Goal: Task Accomplishment & Management: Manage account settings

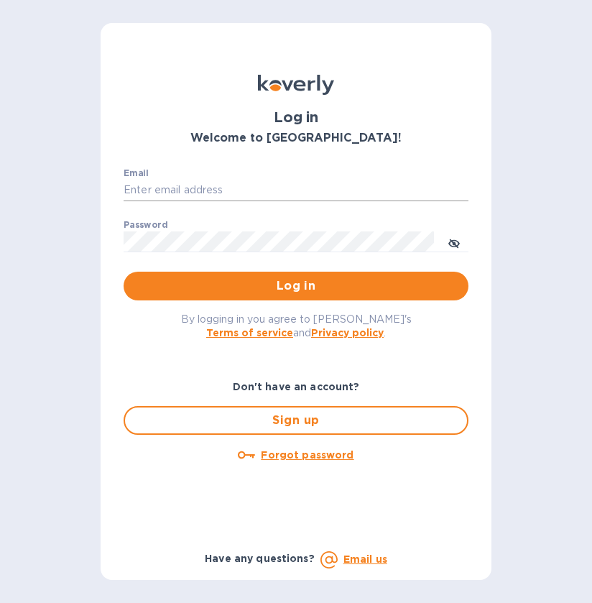
click at [239, 191] on input "Email" at bounding box center [296, 191] width 345 height 22
type input "cyarbroughjr@savannahriverfulfillment.com"
click at [266, 278] on span "Log in" at bounding box center [296, 286] width 322 height 17
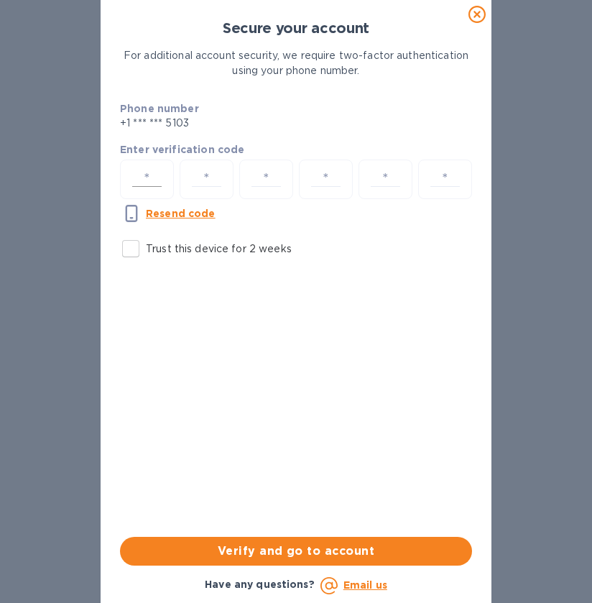
click at [145, 180] on input "number" at bounding box center [147, 179] width 41 height 27
type input "8"
type input "9"
type input "7"
type input "8"
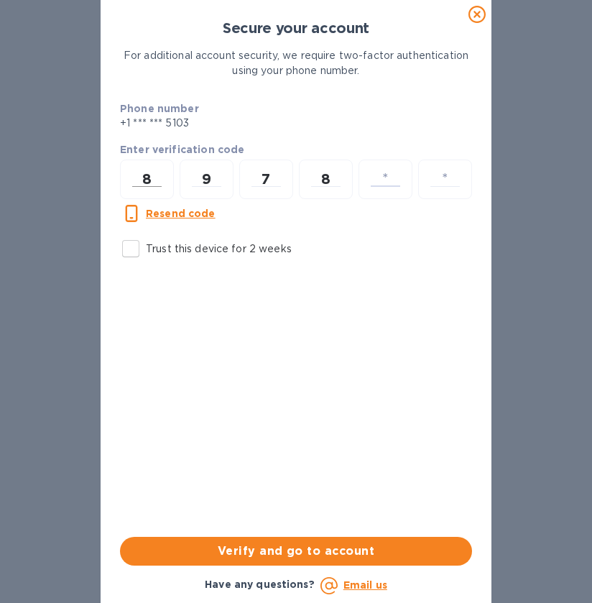
type input "5"
type input "3"
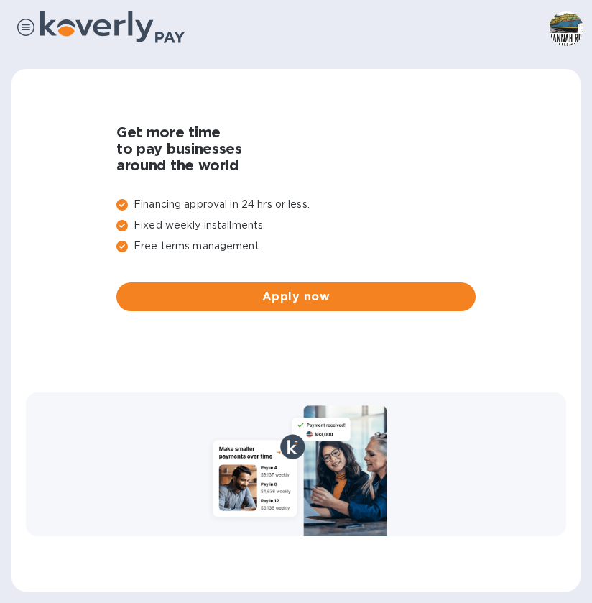
click at [24, 26] on img at bounding box center [25, 27] width 17 height 17
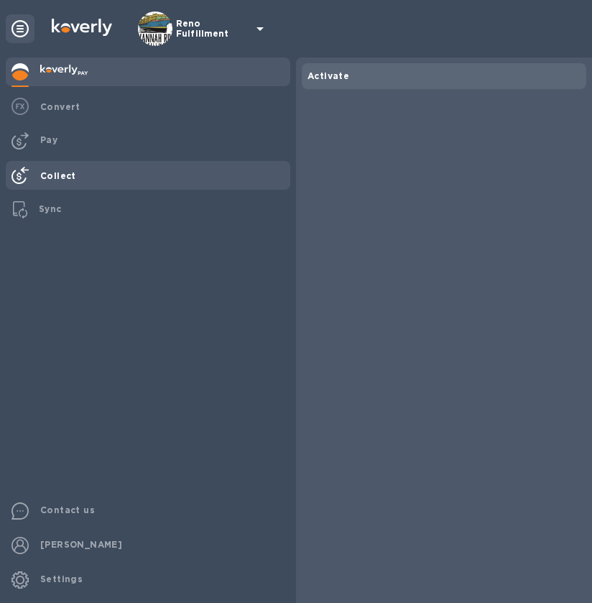
click at [55, 179] on b "Collect" at bounding box center [58, 175] width 36 height 11
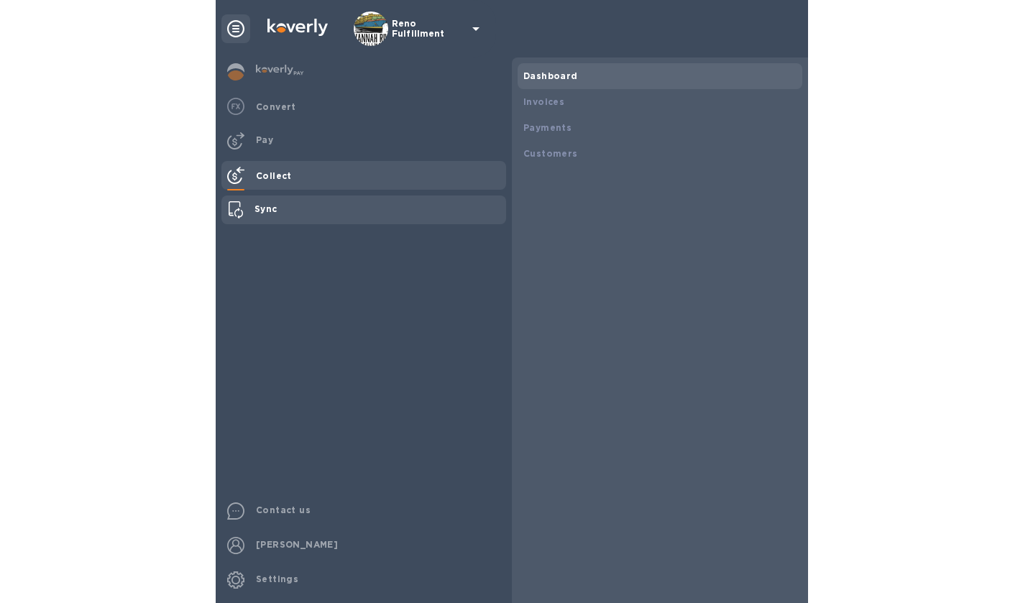
scroll to position [718624, 718370]
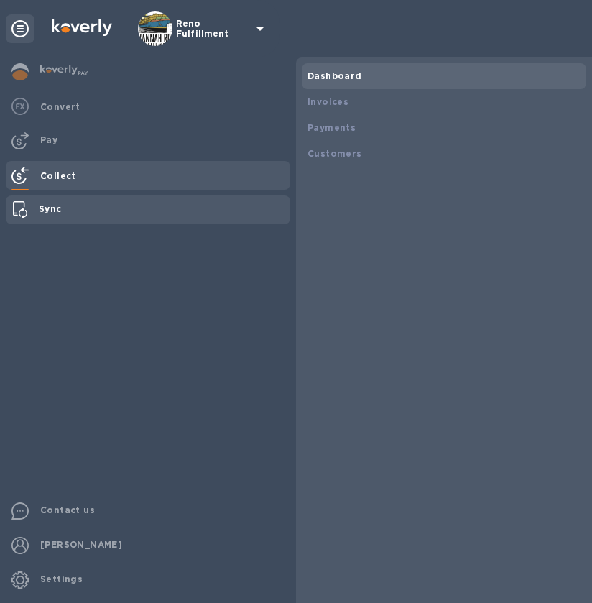
click at [54, 209] on b "Sync" at bounding box center [50, 208] width 23 height 11
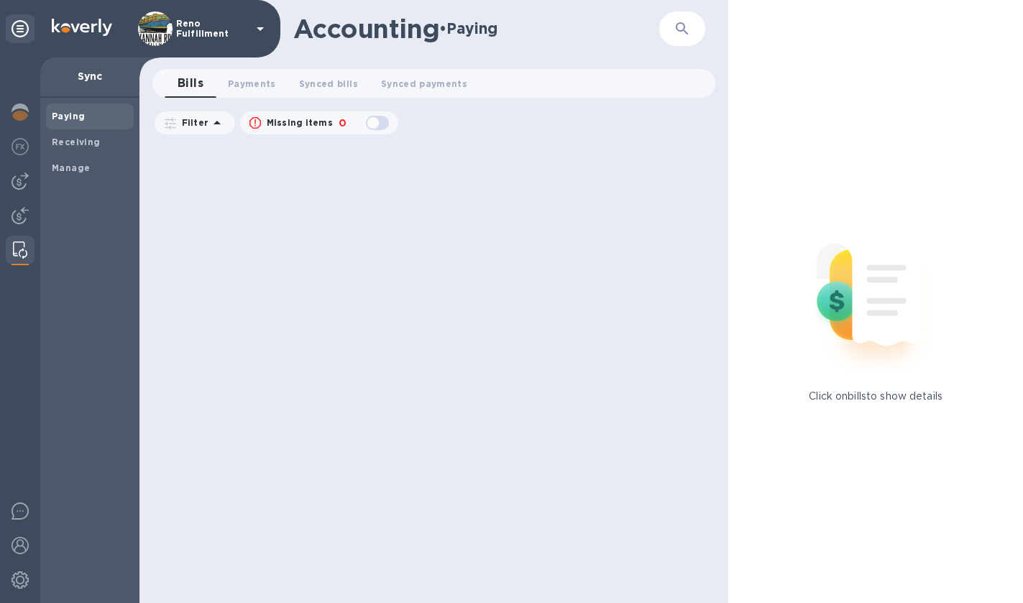
click at [19, 250] on img at bounding box center [20, 250] width 14 height 17
click at [20, 216] on img at bounding box center [20, 215] width 17 height 17
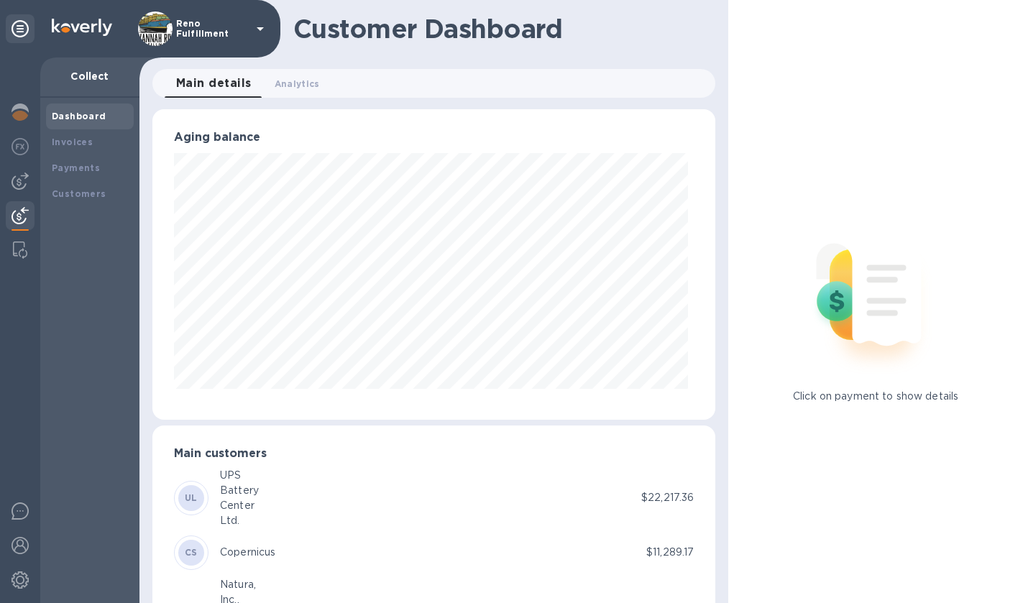
scroll to position [718624, 718376]
click at [27, 239] on div at bounding box center [20, 250] width 26 height 29
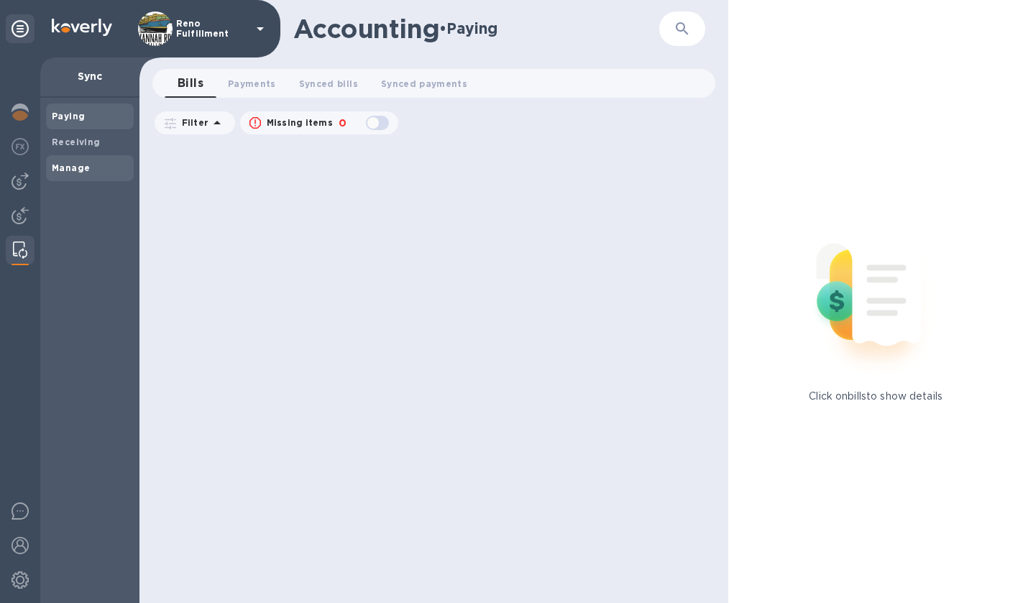
click at [86, 170] on b "Manage" at bounding box center [71, 167] width 38 height 11
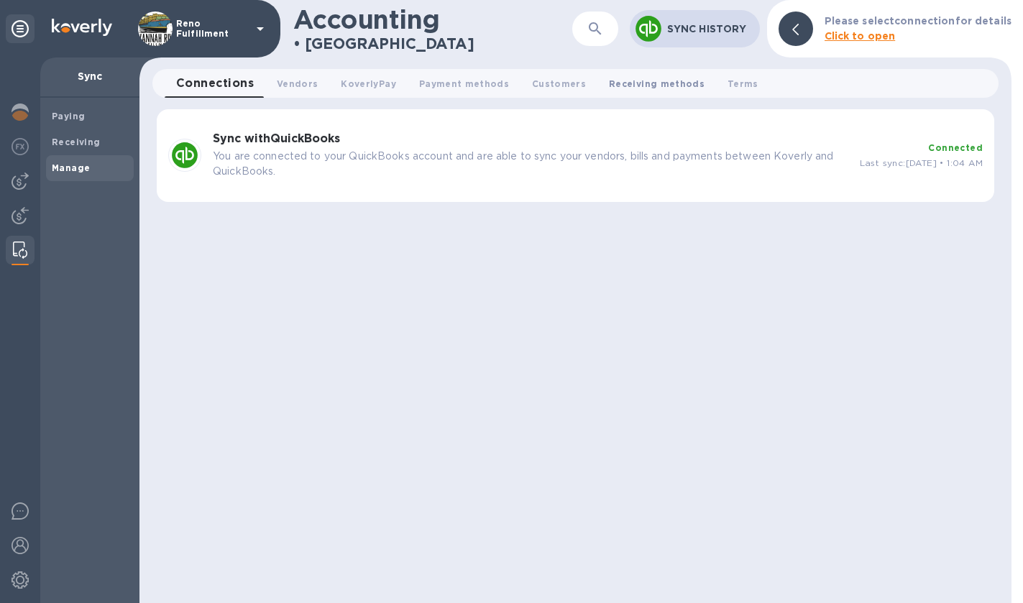
click at [592, 79] on span "Receiving methods 0" at bounding box center [657, 83] width 96 height 15
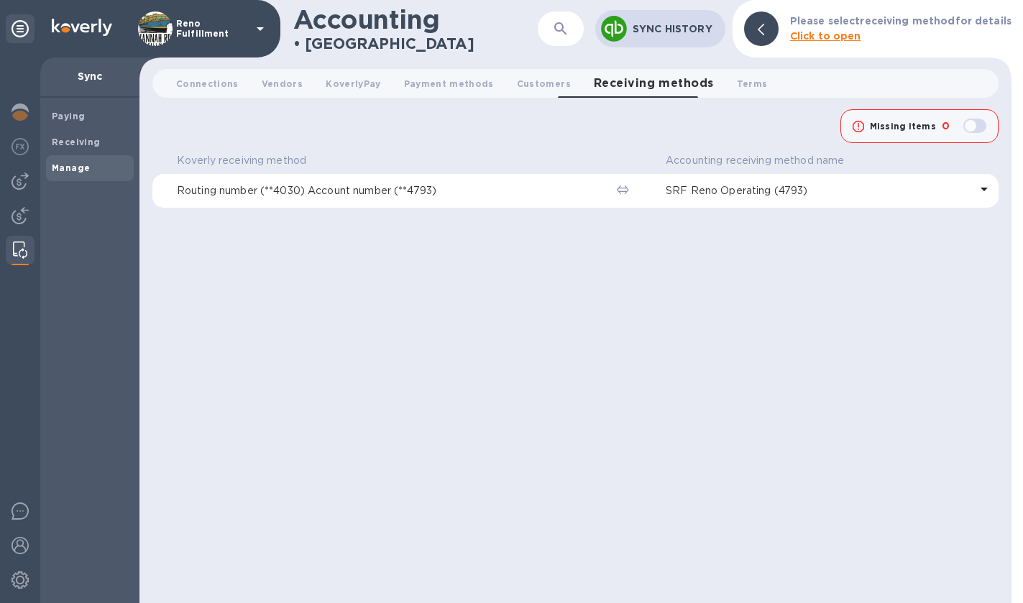
click at [592, 31] on div at bounding box center [761, 29] width 35 height 35
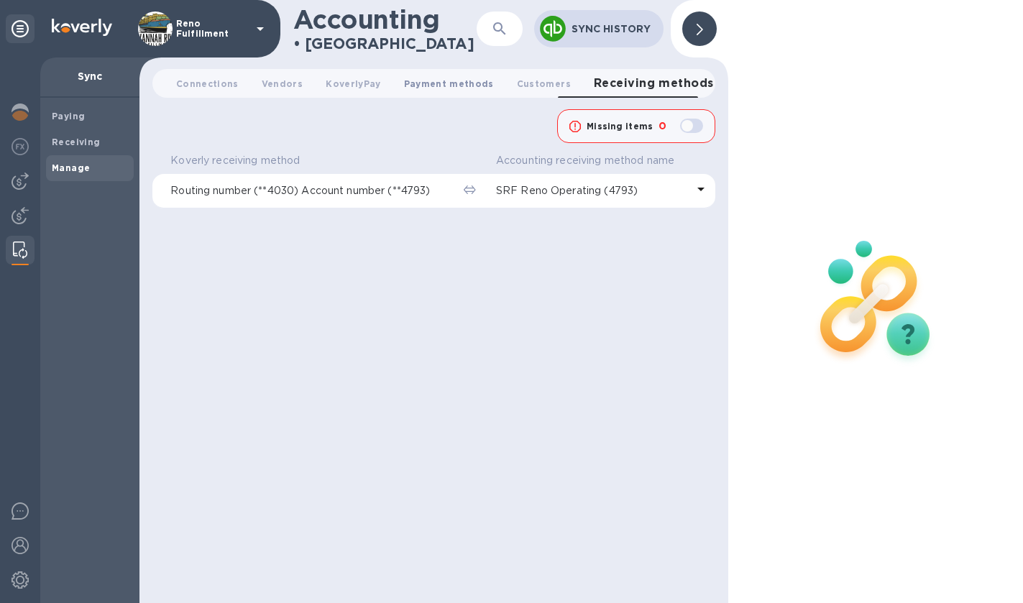
click at [444, 82] on span "Payment methods 0" at bounding box center [449, 83] width 90 height 15
click at [62, 141] on b "Receiving" at bounding box center [76, 142] width 49 height 11
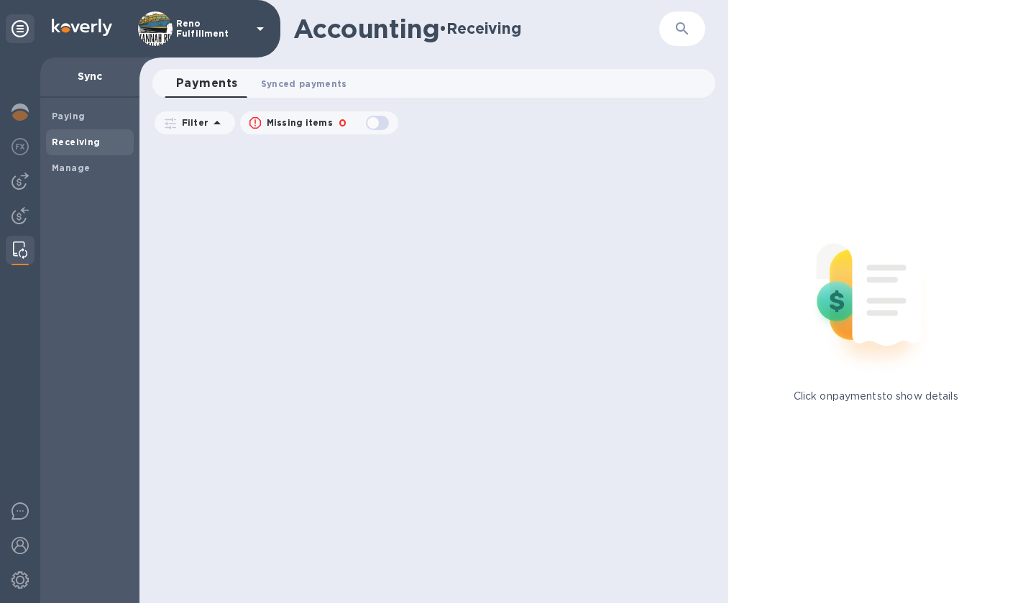
click at [311, 90] on span "Synced payments 0" at bounding box center [304, 83] width 86 height 15
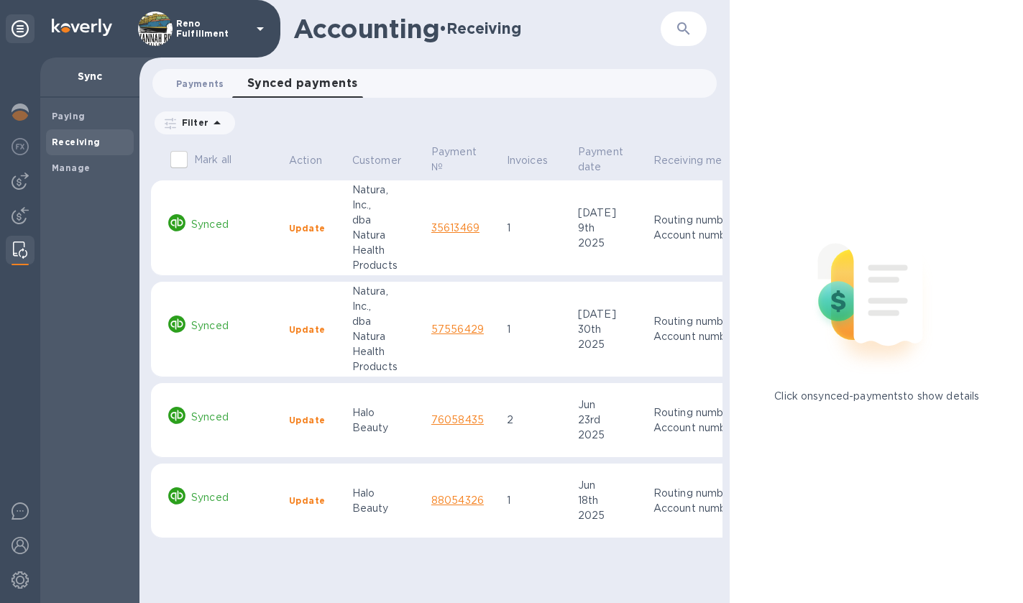
click at [200, 83] on span "Payments 0" at bounding box center [200, 83] width 48 height 15
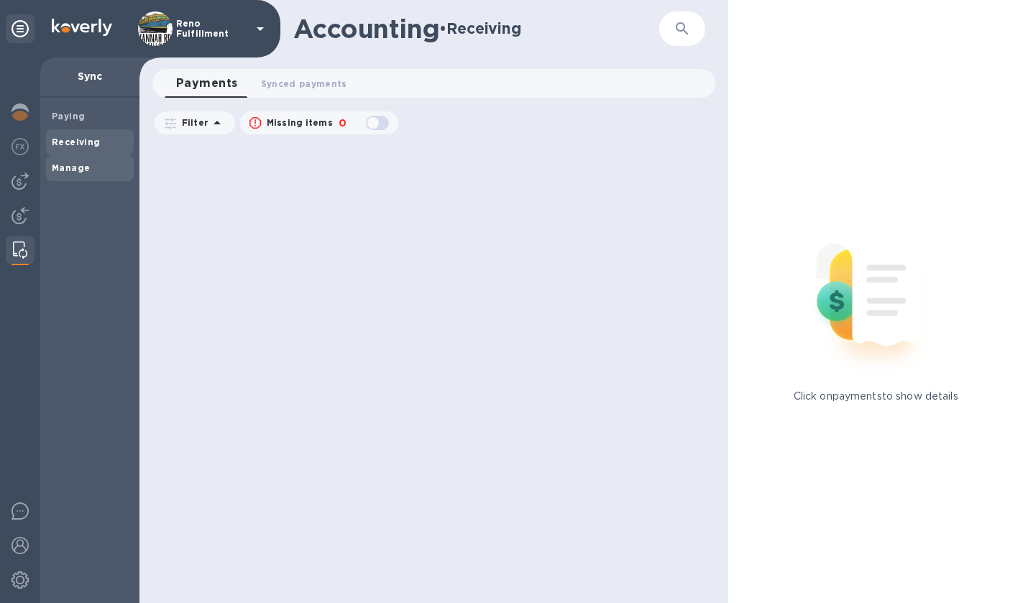
click at [78, 163] on b "Manage" at bounding box center [71, 167] width 38 height 11
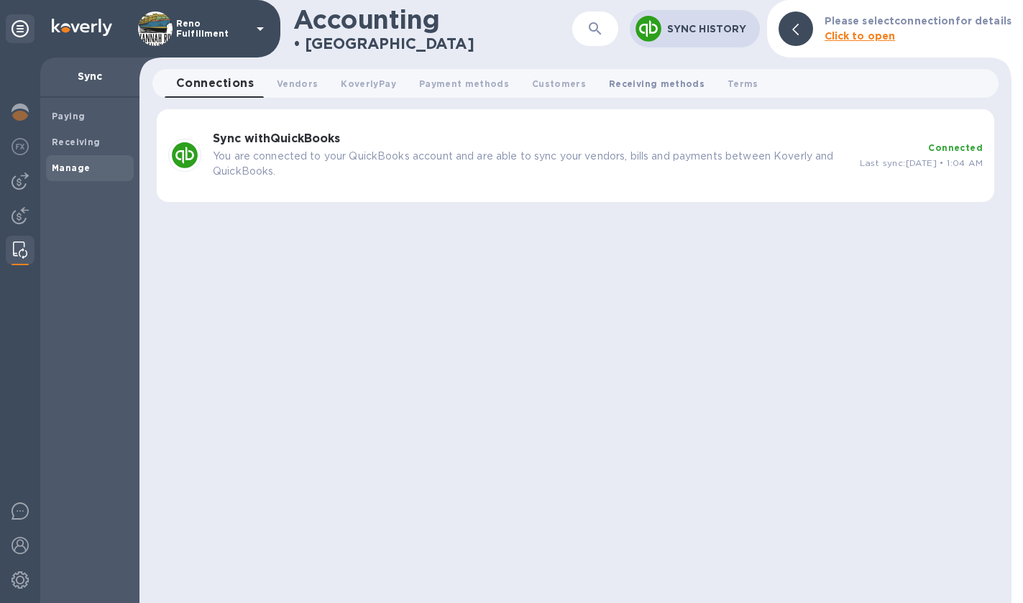
click at [592, 80] on span "Receiving methods 0" at bounding box center [657, 83] width 96 height 15
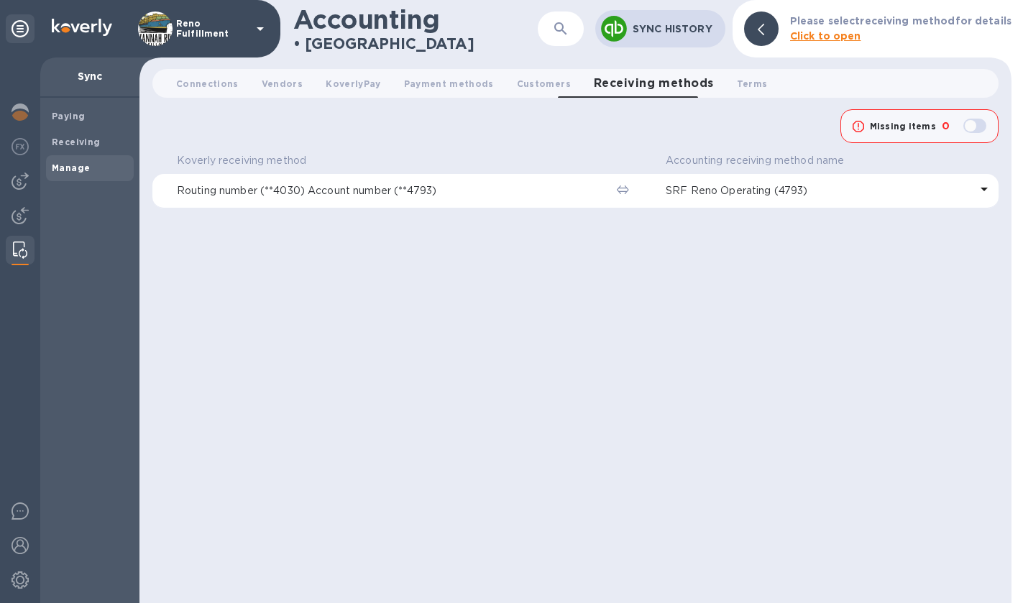
click at [592, 25] on div at bounding box center [761, 29] width 35 height 35
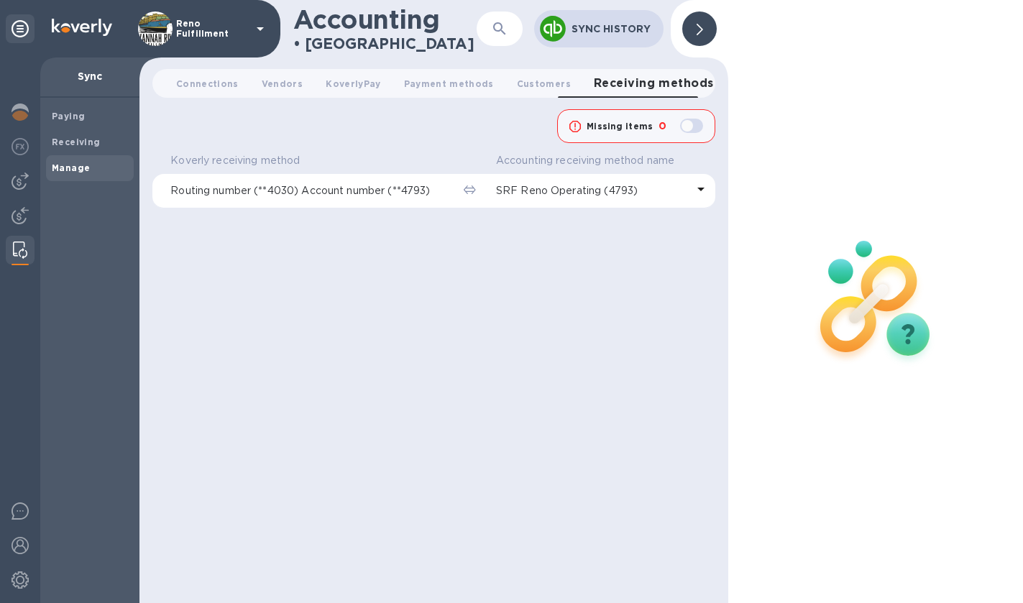
click at [592, 120] on div at bounding box center [875, 301] width 295 height 603
click at [198, 88] on span "Connections 0" at bounding box center [207, 83] width 63 height 15
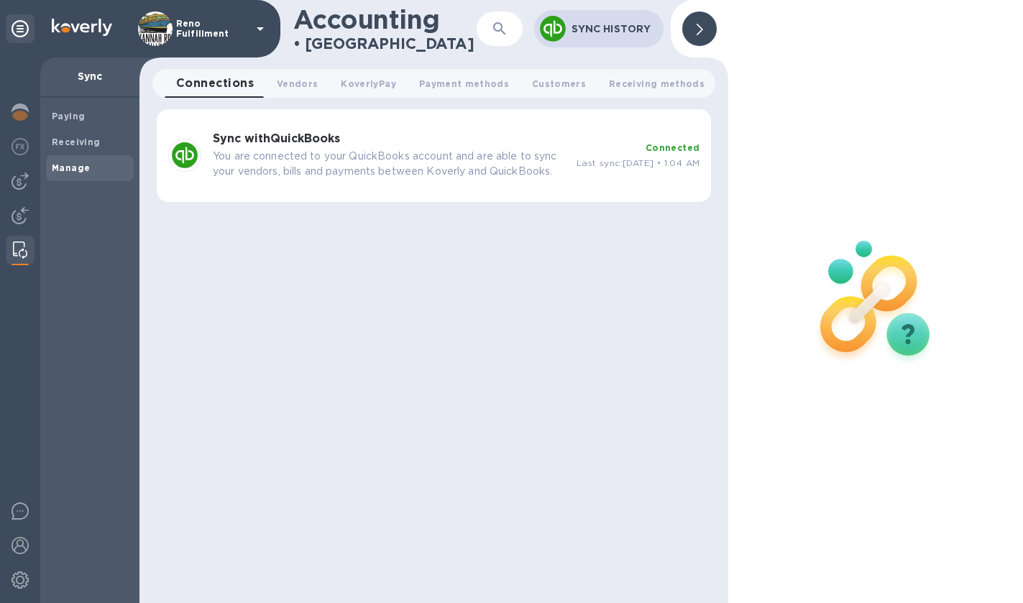
click at [259, 144] on b "Sync with QuickBooks" at bounding box center [276, 139] width 127 height 14
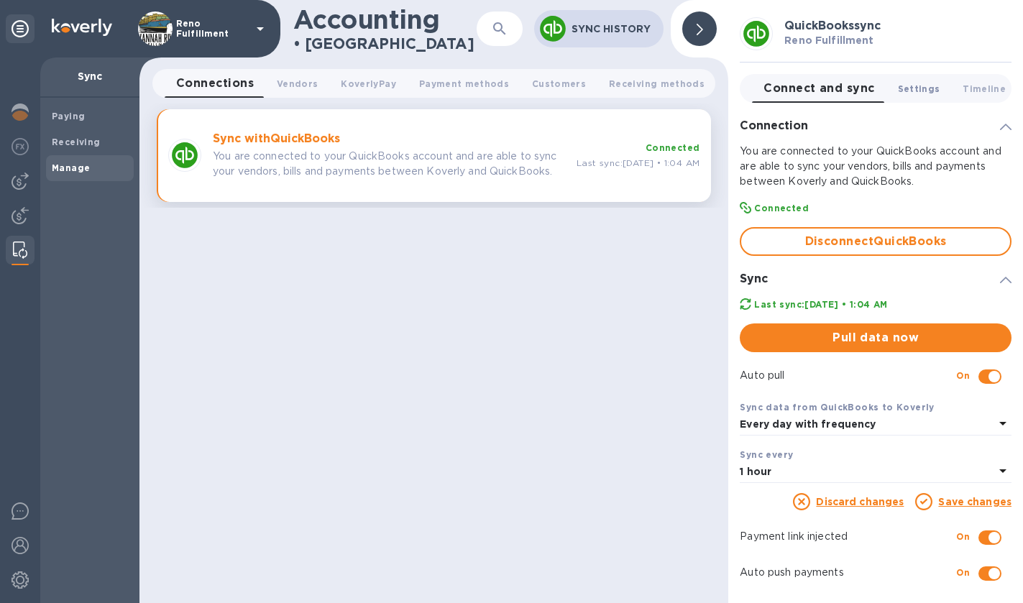
click at [592, 88] on span "Settings 0" at bounding box center [919, 88] width 42 height 15
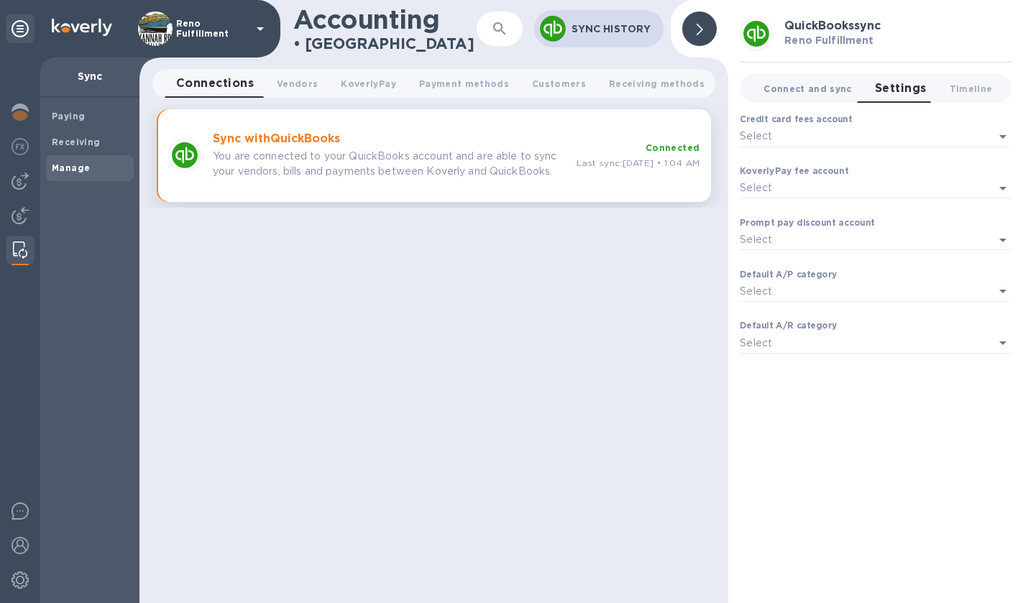
click at [592, 88] on span "Connect and sync 0" at bounding box center [808, 88] width 88 height 15
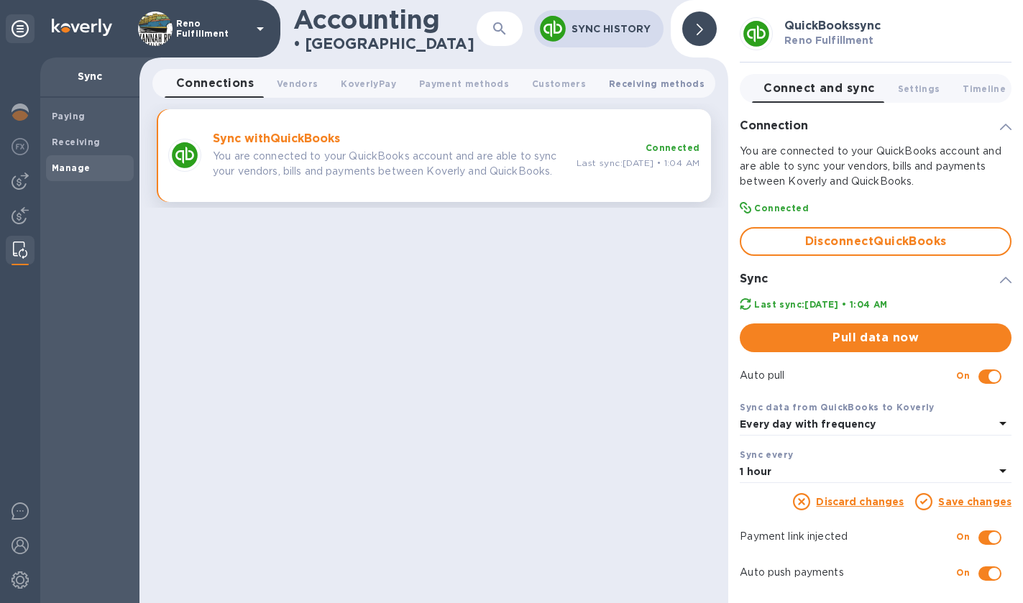
click at [592, 84] on span "Receiving methods 0" at bounding box center [657, 83] width 96 height 15
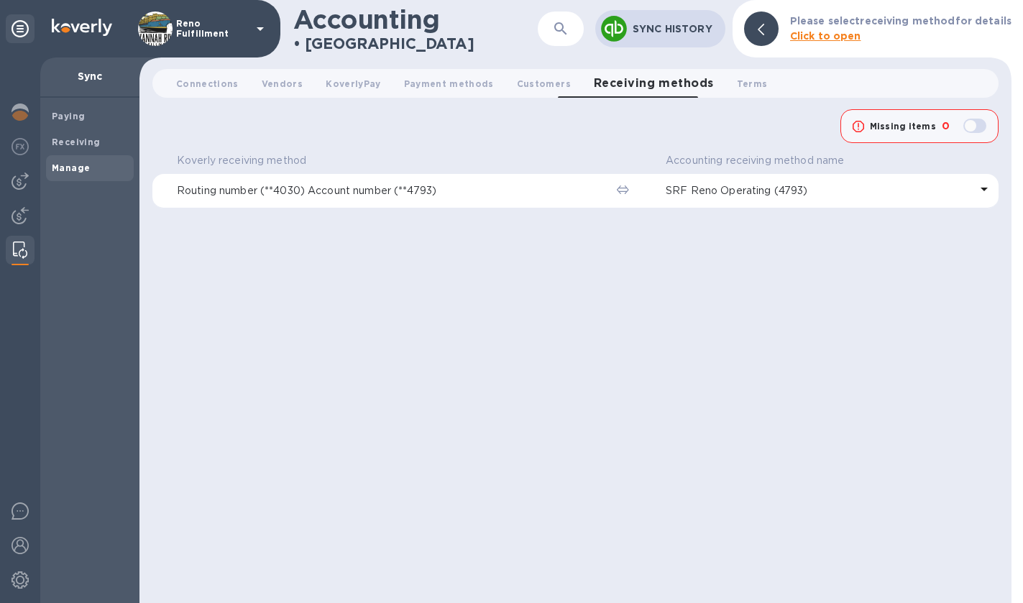
click at [592, 27] on div at bounding box center [761, 29] width 35 height 35
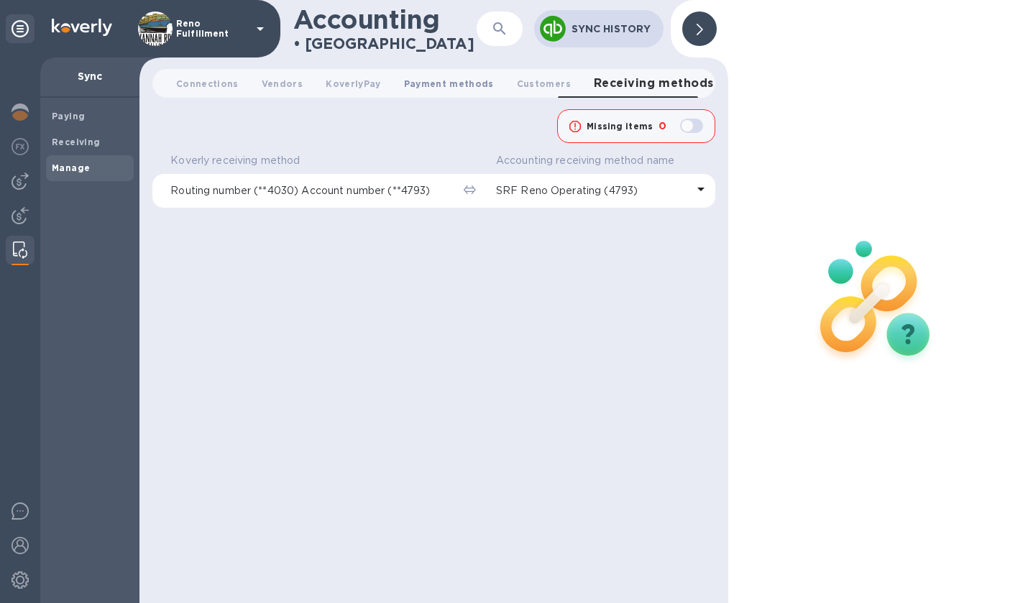
click at [439, 83] on span "Payment methods 0" at bounding box center [449, 83] width 90 height 15
click at [330, 83] on span "KoverlyPay 0" at bounding box center [353, 83] width 55 height 15
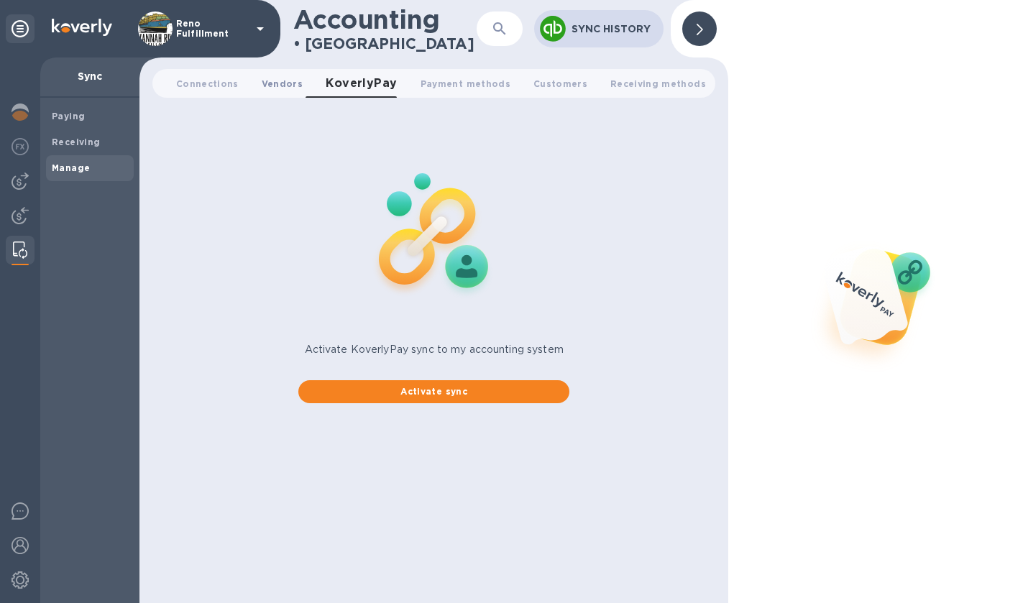
click at [284, 80] on span "Vendors 0" at bounding box center [282, 83] width 41 height 15
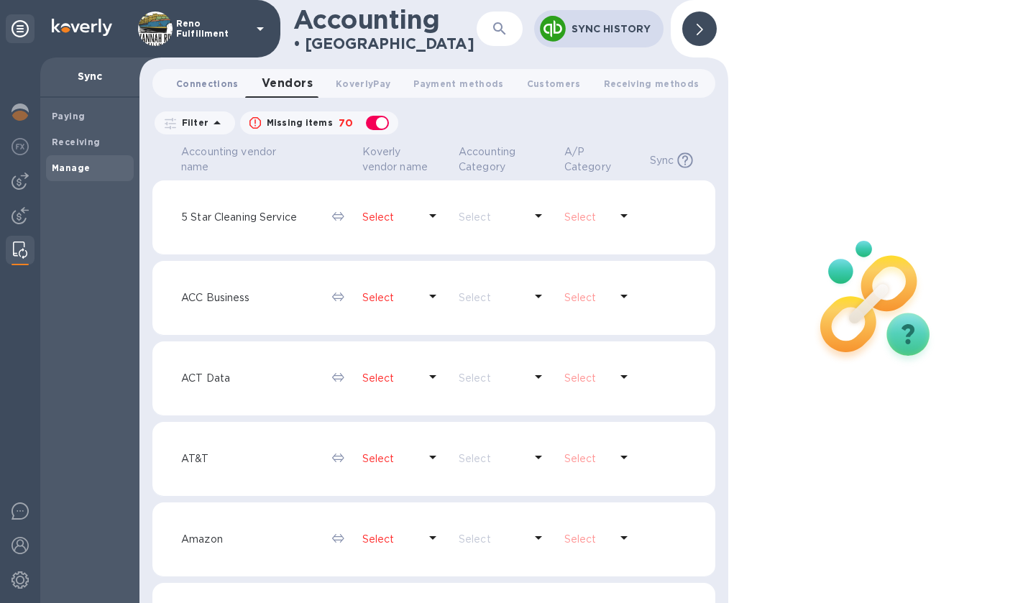
click at [222, 88] on span "Connections 0" at bounding box center [207, 83] width 63 height 15
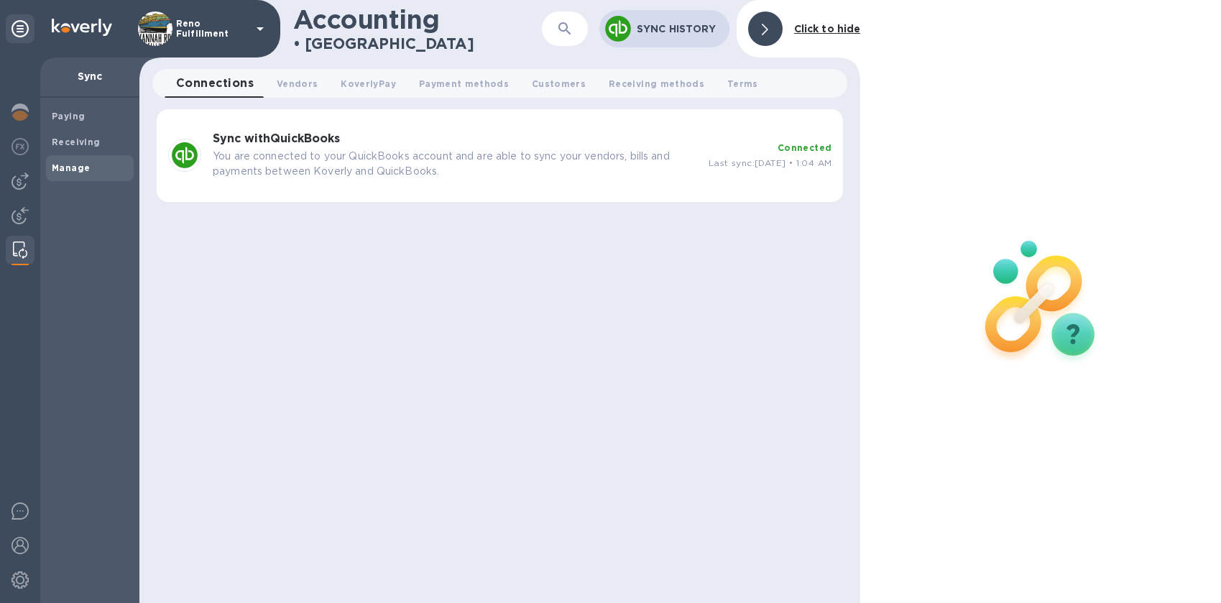
click at [592, 25] on icon at bounding box center [765, 30] width 6 height 12
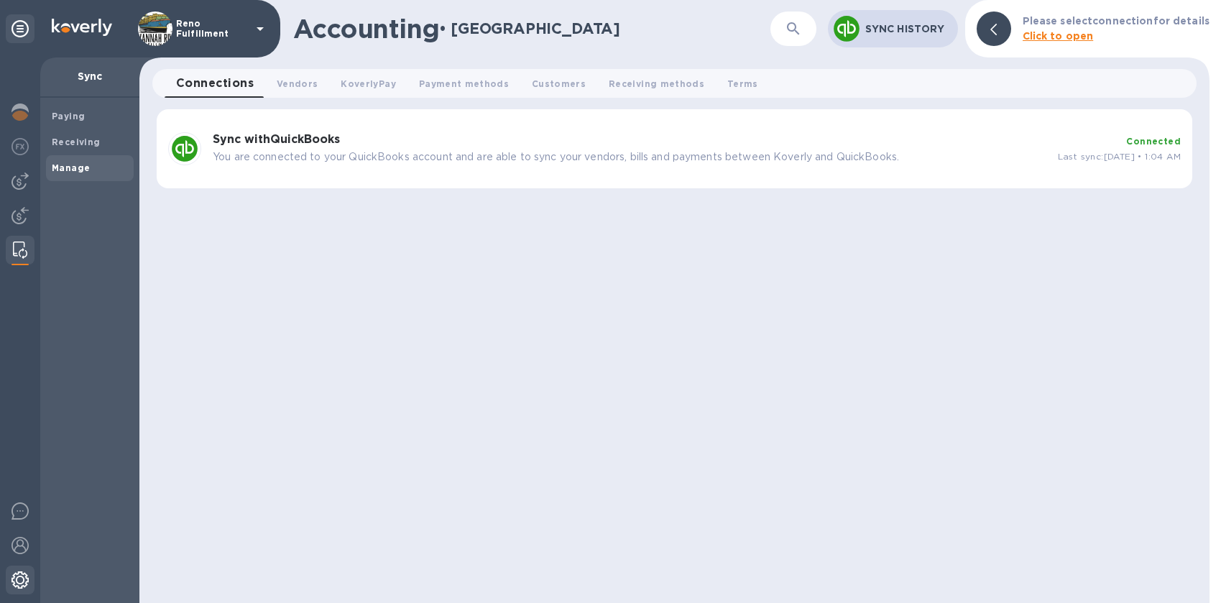
click at [19, 578] on img at bounding box center [20, 580] width 17 height 17
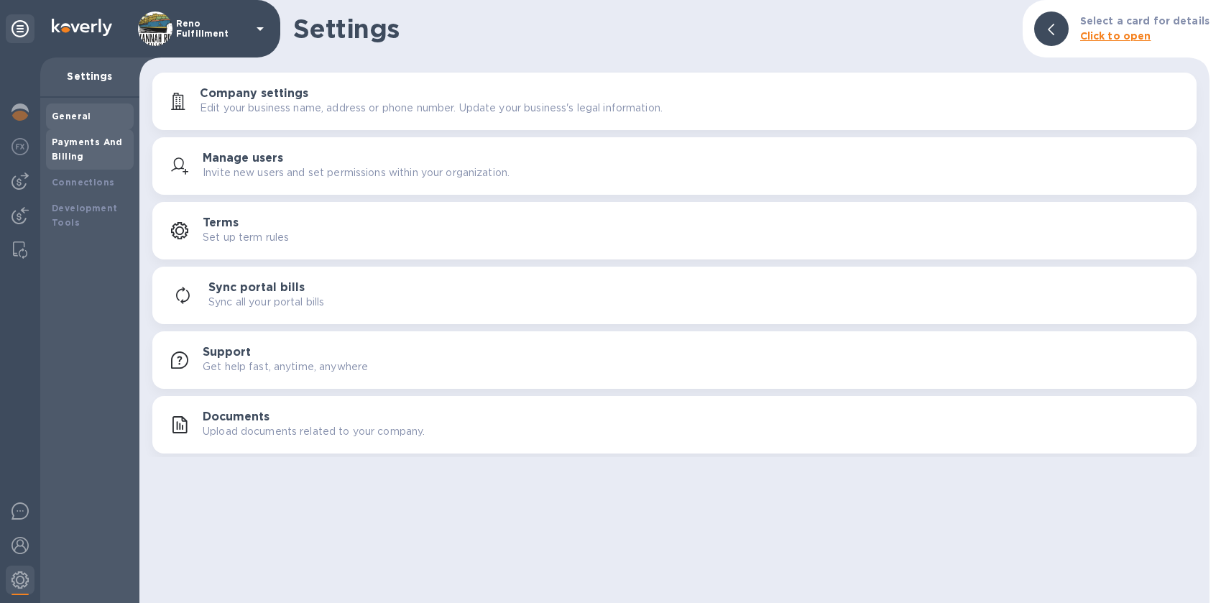
click at [110, 142] on b "Payments And Billing" at bounding box center [87, 149] width 71 height 25
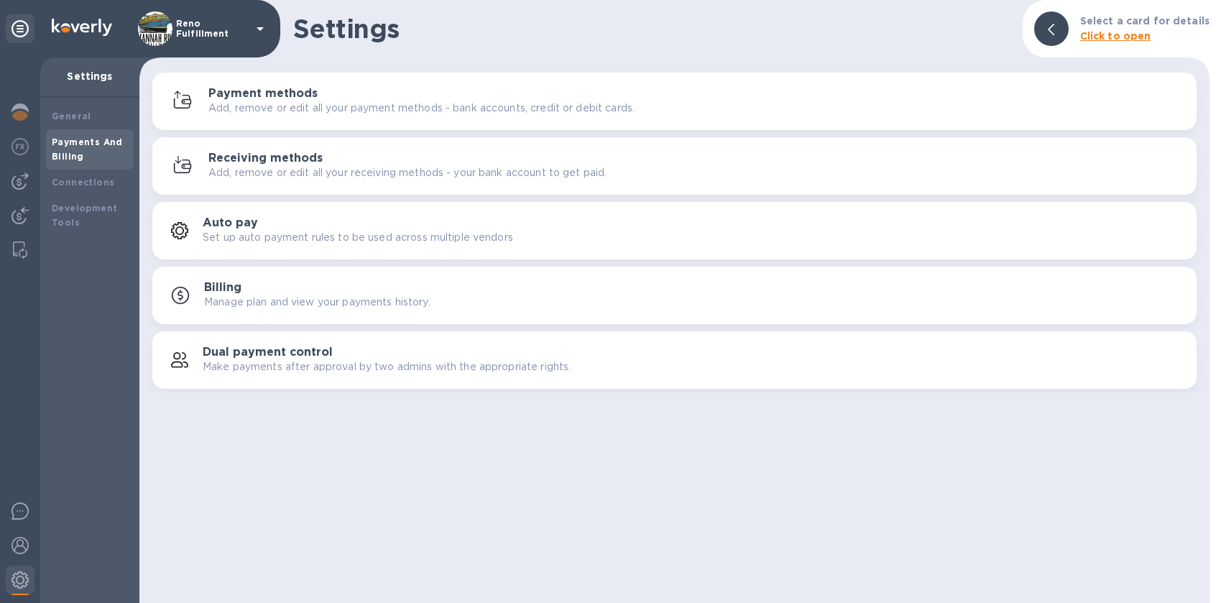
click at [282, 109] on p "Add, remove or edit all your payment methods - bank accounts, credit or debit c…" at bounding box center [421, 108] width 426 height 15
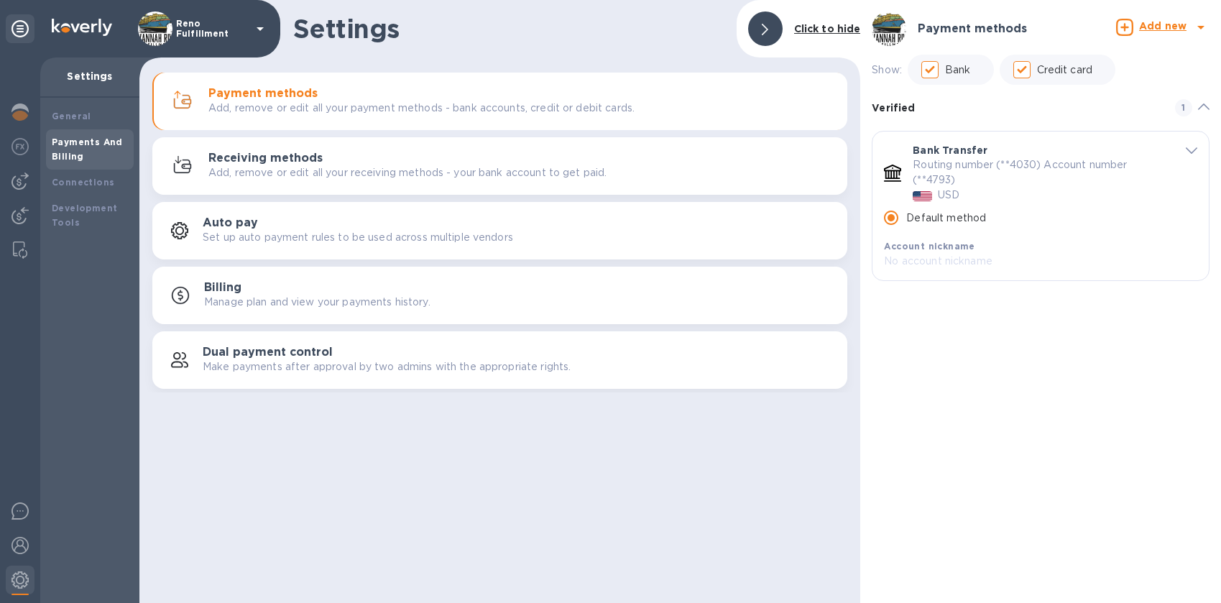
click at [395, 163] on div "Receiving methods Add, remove or edit all your receiving methods - your bank ac…" at bounding box center [522, 166] width 628 height 29
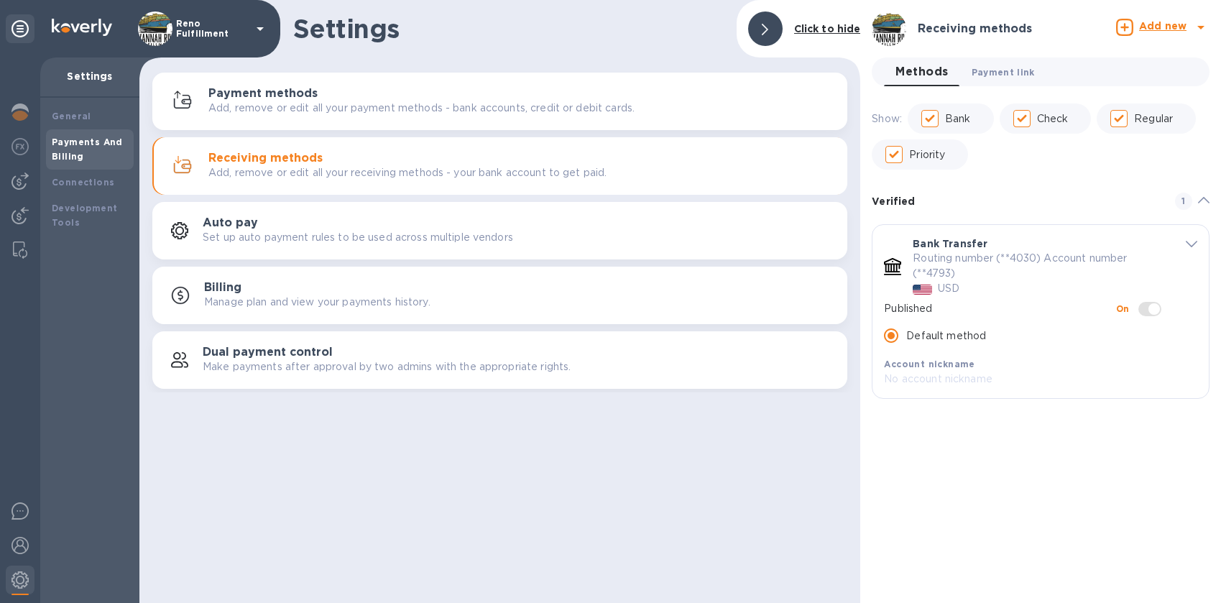
click at [592, 71] on span "Payment link 0" at bounding box center [1003, 72] width 63 height 15
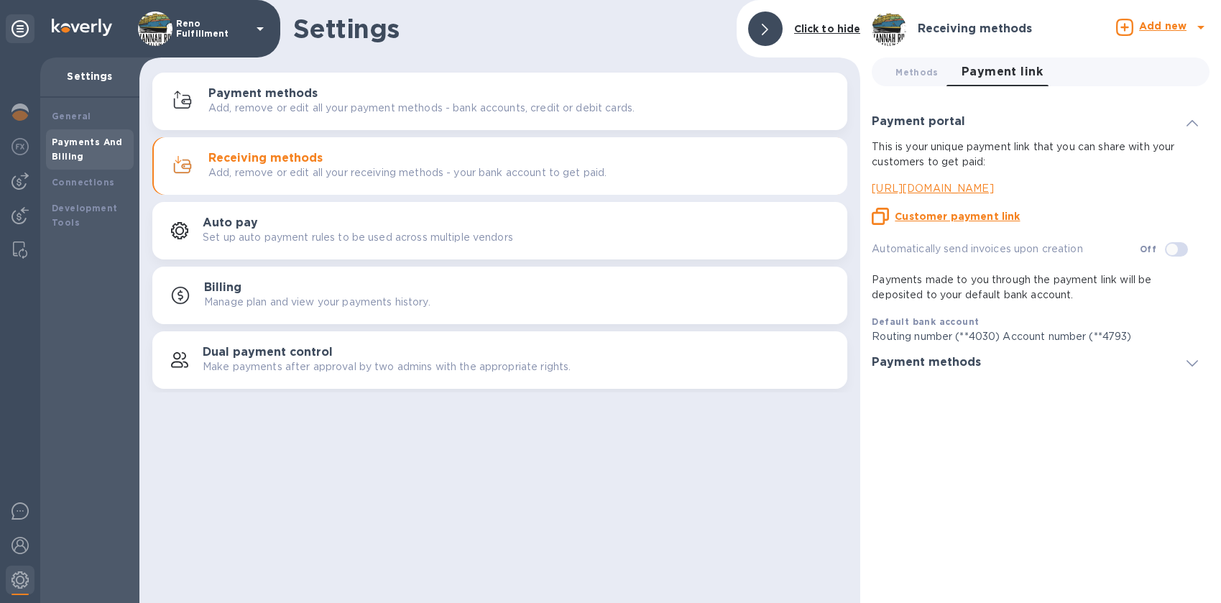
click at [592, 219] on u "Customer payment link" at bounding box center [957, 217] width 125 height 12
